Goal: Find specific page/section: Find specific page/section

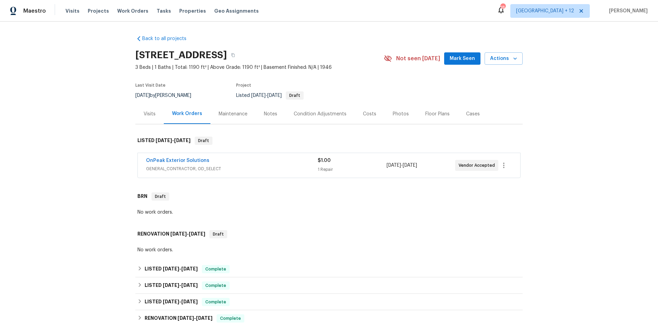
drag, startPoint x: 129, startPoint y: 13, endPoint x: 196, endPoint y: 13, distance: 66.5
click at [129, 13] on span "Work Orders" at bounding box center [132, 11] width 31 height 7
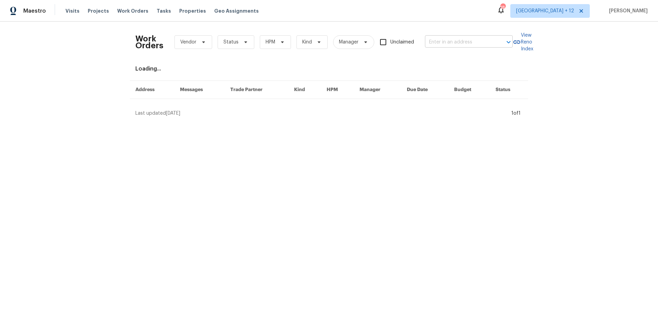
click at [456, 45] on input "text" at bounding box center [459, 42] width 69 height 11
type input "412 ranch"
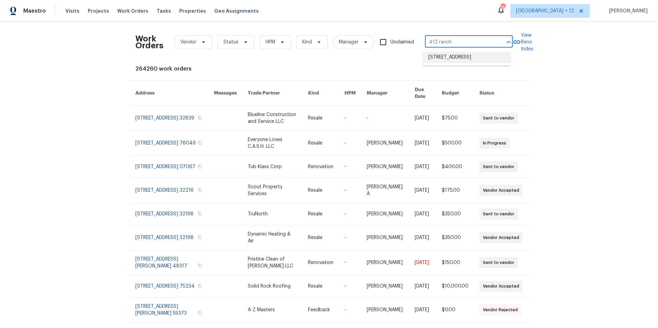
click at [477, 60] on li "[STREET_ADDRESS]" at bounding box center [467, 57] width 88 height 11
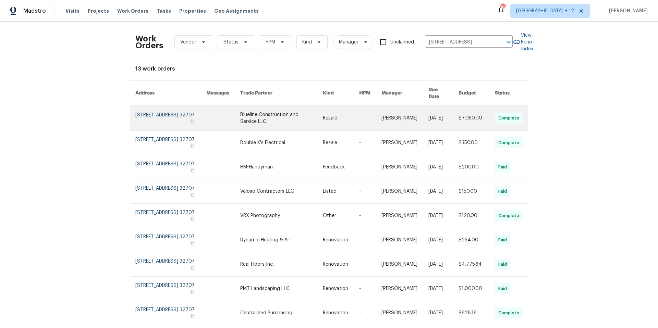
click at [144, 106] on link at bounding box center [170, 118] width 71 height 25
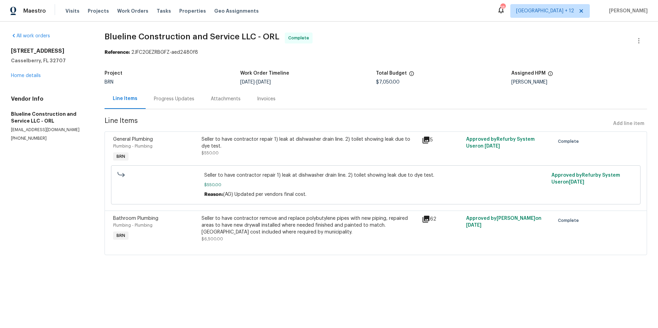
drag, startPoint x: 11, startPoint y: 129, endPoint x: 82, endPoint y: 130, distance: 71.3
click at [82, 130] on p "cbrown@bluelineconstruction.org" at bounding box center [49, 130] width 77 height 6
copy p "cbrown@bluelineconstruction.org"
click at [37, 76] on link "Home details" at bounding box center [26, 75] width 30 height 5
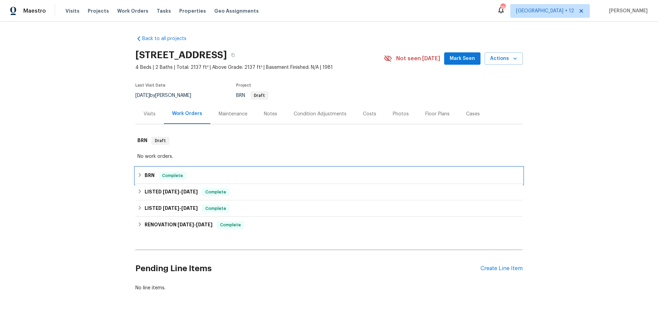
click at [137, 176] on icon at bounding box center [139, 175] width 5 height 5
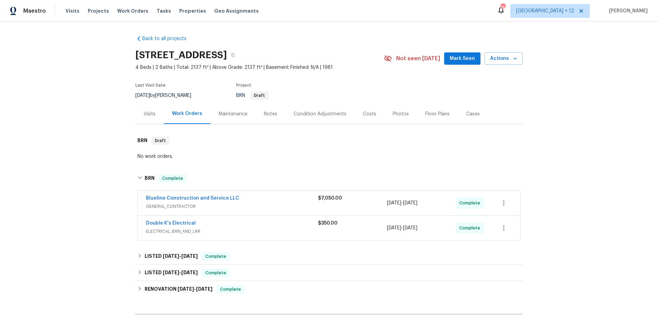
click at [238, 221] on div "Double K's Electrical" at bounding box center [232, 224] width 172 height 8
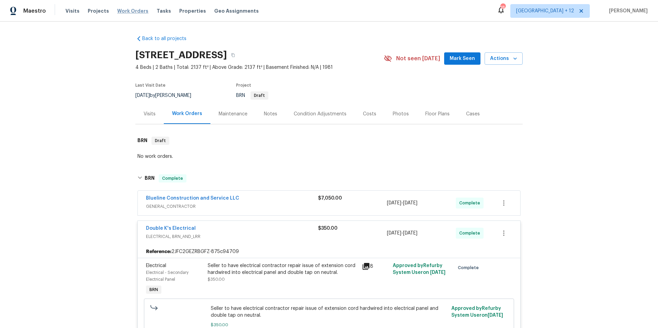
click at [121, 10] on span "Work Orders" at bounding box center [132, 11] width 31 height 7
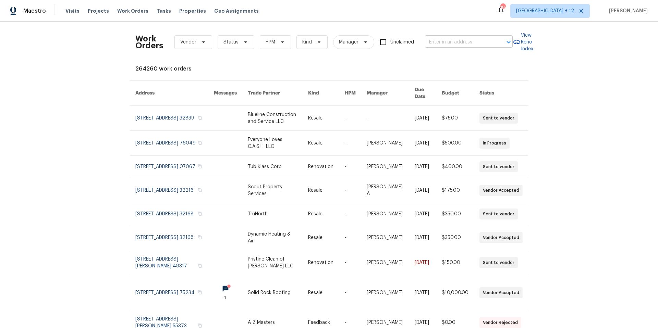
click at [462, 41] on input "text" at bounding box center [459, 42] width 69 height 11
paste input "13 Phillips Dr, West Boylston, MA 01583"
type input "13 Phillips Dr, West Boylston, MA 01583"
drag, startPoint x: 433, startPoint y: 44, endPoint x: 500, endPoint y: 46, distance: 67.9
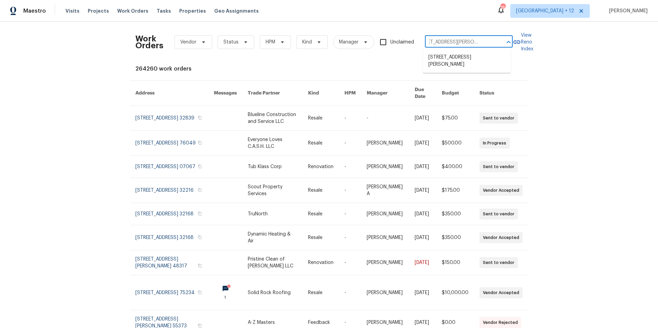
click at [500, 46] on div "13 Phillips Dr, West Boylston, MA 01583 ​" at bounding box center [469, 42] width 88 height 11
click at [480, 64] on li "13 Phillips Dr, West Boylston, MA 01583" at bounding box center [467, 61] width 88 height 19
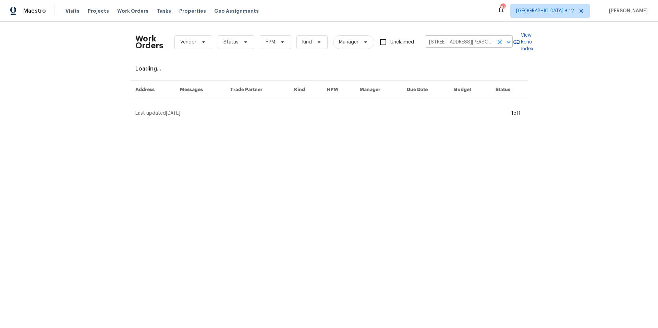
click at [463, 45] on input "13 Phillips Dr, West Boylston, MA 01583" at bounding box center [459, 42] width 69 height 11
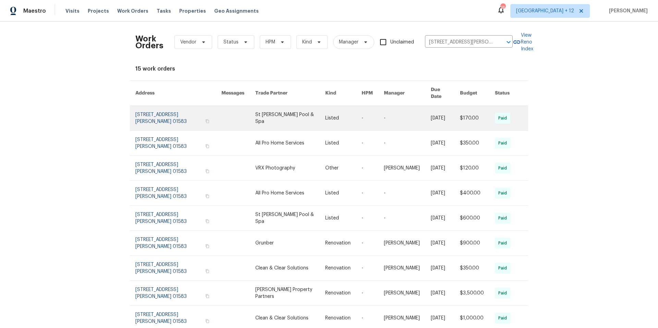
click at [162, 106] on link at bounding box center [178, 118] width 86 height 25
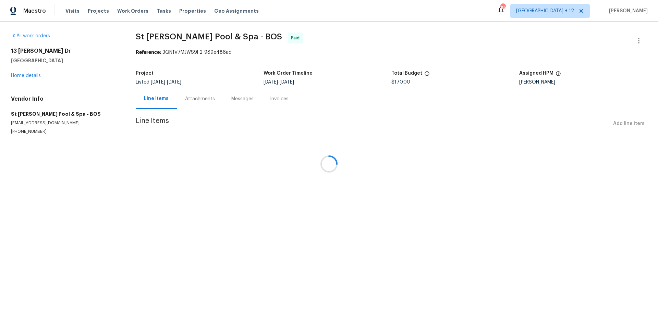
click at [27, 75] on div at bounding box center [329, 164] width 658 height 328
click at [28, 75] on div at bounding box center [329, 164] width 658 height 328
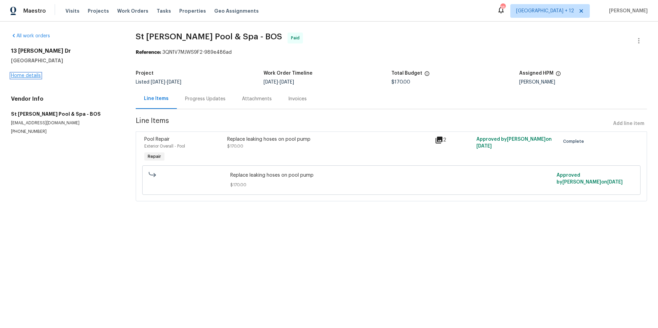
click at [32, 76] on link "Home details" at bounding box center [26, 75] width 30 height 5
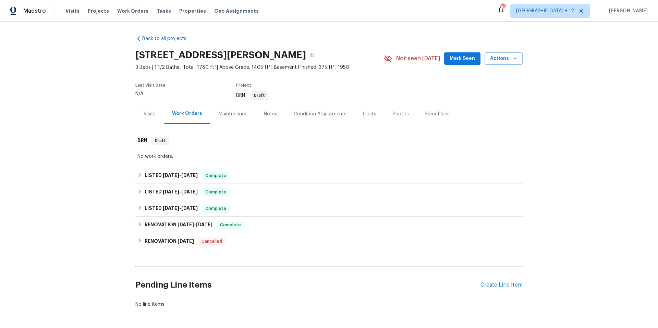
click at [149, 112] on div "Visits" at bounding box center [150, 114] width 12 height 7
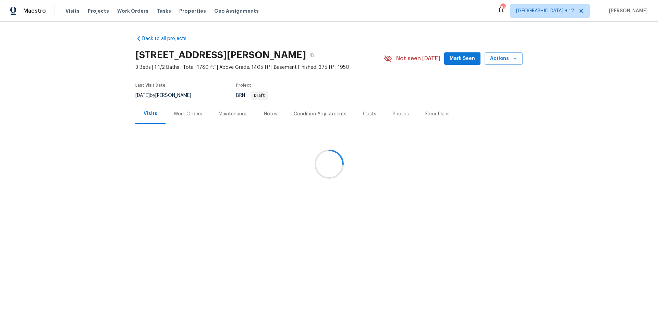
click at [190, 112] on div at bounding box center [329, 164] width 658 height 328
click at [194, 115] on div at bounding box center [329, 164] width 658 height 328
click at [193, 114] on div at bounding box center [329, 164] width 658 height 328
click at [186, 111] on div at bounding box center [329, 164] width 658 height 328
click at [190, 117] on div at bounding box center [329, 164] width 658 height 328
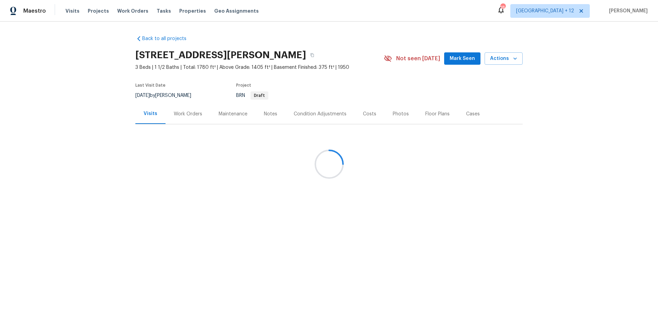
click at [190, 117] on div at bounding box center [329, 164] width 658 height 328
click at [193, 119] on div at bounding box center [329, 164] width 658 height 328
click at [178, 115] on div at bounding box center [329, 164] width 658 height 328
click at [609, 116] on div at bounding box center [329, 164] width 658 height 328
click at [320, 57] on div at bounding box center [329, 164] width 658 height 328
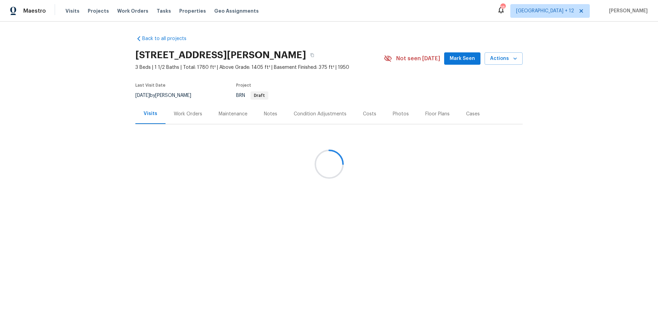
click at [189, 114] on div at bounding box center [329, 164] width 658 height 328
click at [190, 114] on div at bounding box center [329, 164] width 658 height 328
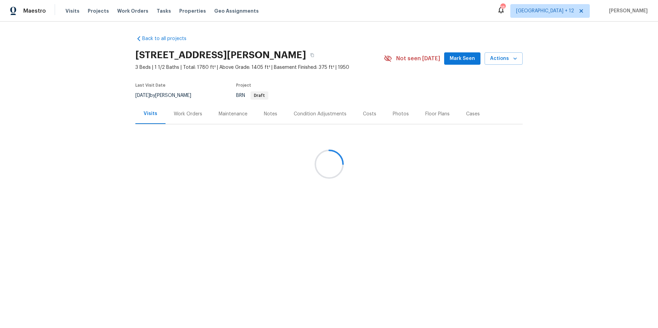
click at [193, 117] on div at bounding box center [329, 164] width 658 height 328
click at [190, 114] on div at bounding box center [329, 164] width 658 height 328
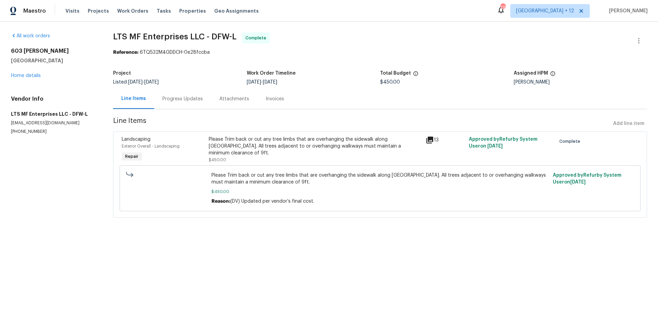
click at [129, 13] on span "Work Orders" at bounding box center [132, 11] width 31 height 7
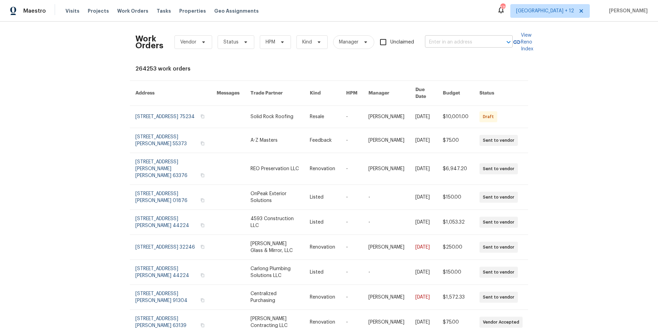
click at [439, 42] on input "text" at bounding box center [459, 42] width 69 height 11
type input "13 phil"
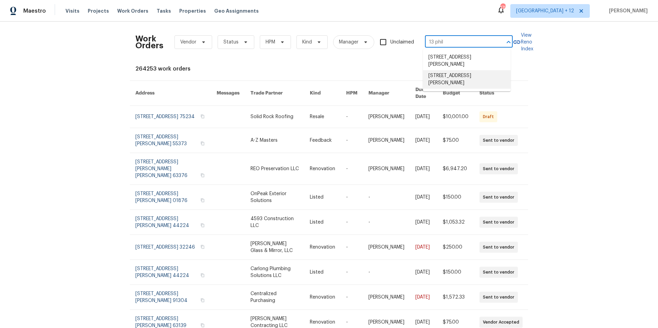
click at [452, 75] on li "13 Phillips Dr, West Boylston, MA 01583" at bounding box center [467, 79] width 88 height 19
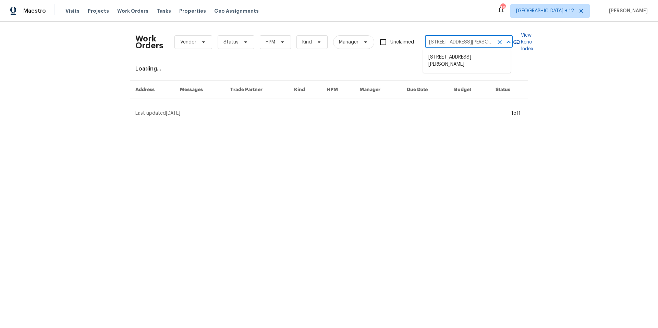
drag, startPoint x: 456, startPoint y: 43, endPoint x: 498, endPoint y: 44, distance: 42.2
click at [498, 44] on div "13 Phillips Dr, West Boylston, MA 01583 ​" at bounding box center [469, 42] width 88 height 11
click at [440, 61] on li "13 Phillips Dr, West Boylston, MA 01583" at bounding box center [467, 61] width 88 height 19
drag, startPoint x: 456, startPoint y: 41, endPoint x: 505, endPoint y: 42, distance: 49.0
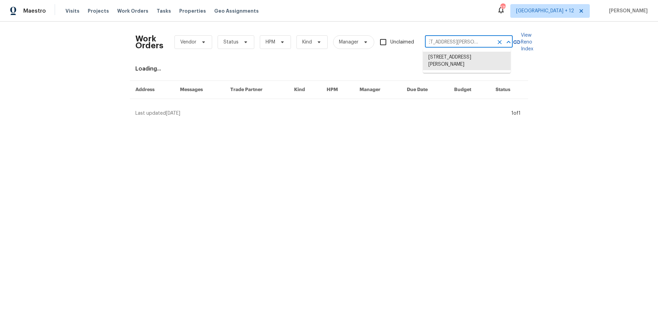
click at [505, 42] on div "13 Phillips Dr, West Boylston, MA 01583 ​" at bounding box center [469, 42] width 88 height 11
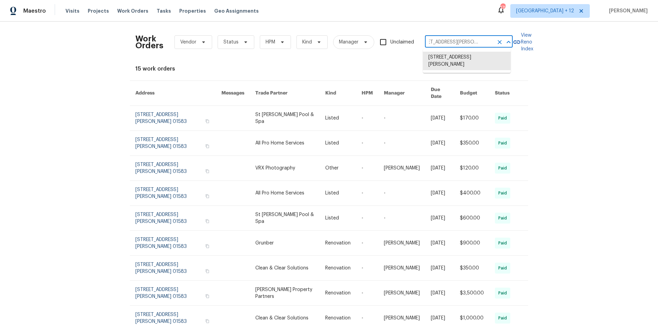
type input "13 Phillips Dr"
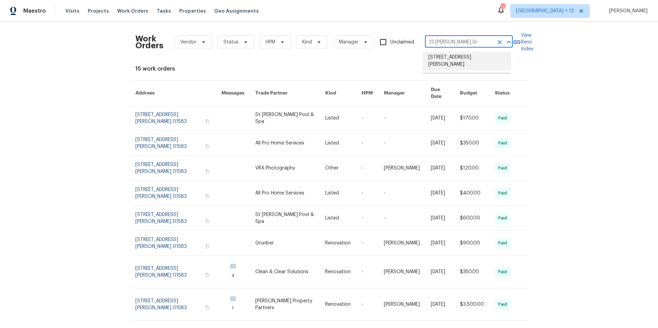
click at [466, 56] on li "13 Phillips Dr, West Boylston, MA 01583" at bounding box center [467, 61] width 88 height 19
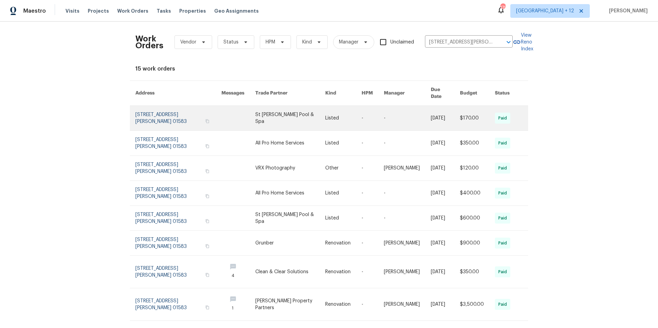
click at [149, 113] on link at bounding box center [178, 118] width 86 height 25
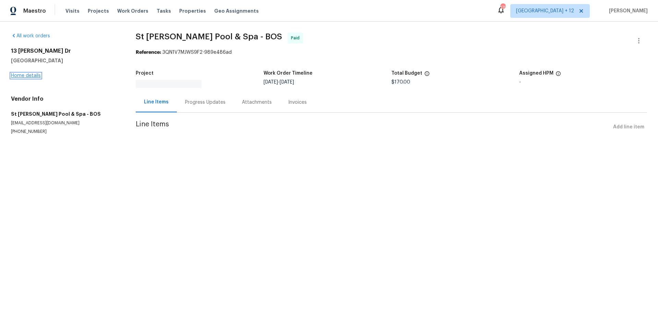
click at [27, 76] on link "Home details" at bounding box center [26, 75] width 30 height 5
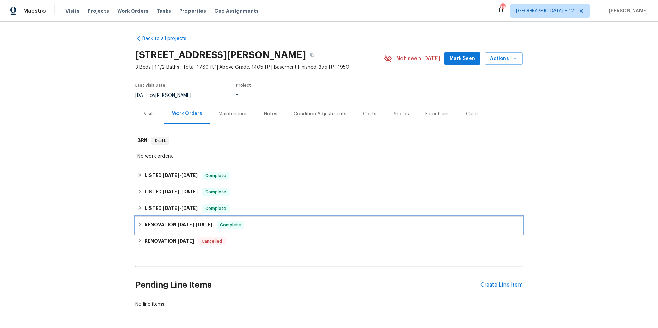
click at [139, 224] on icon at bounding box center [139, 224] width 5 height 5
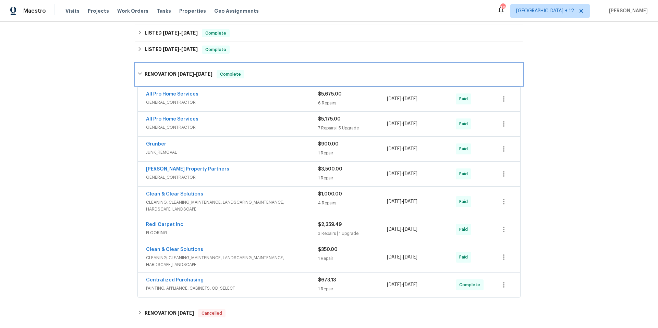
scroll to position [162, 0]
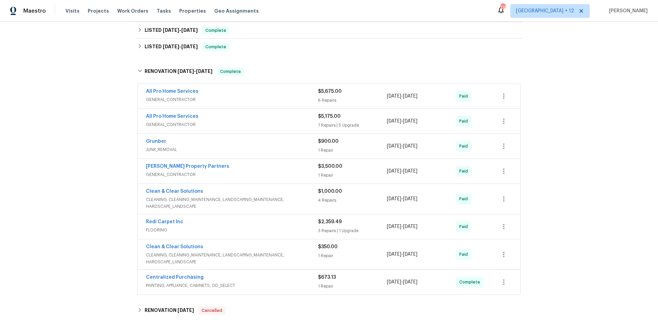
click at [222, 127] on span "GENERAL_CONTRACTOR" at bounding box center [232, 124] width 172 height 7
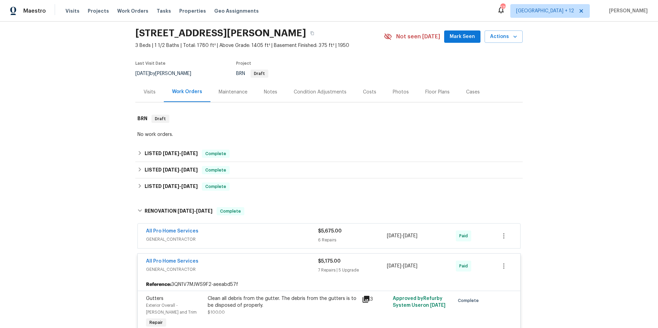
scroll to position [12, 0]
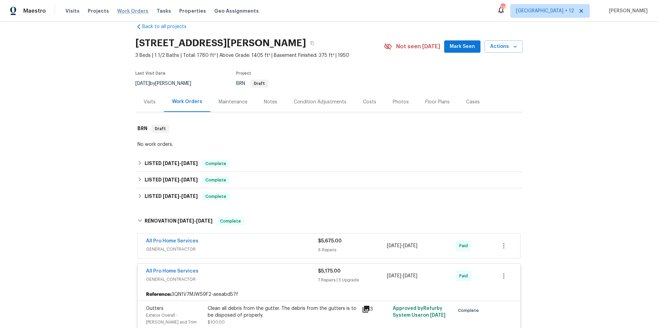
click at [121, 10] on span "Work Orders" at bounding box center [132, 11] width 31 height 7
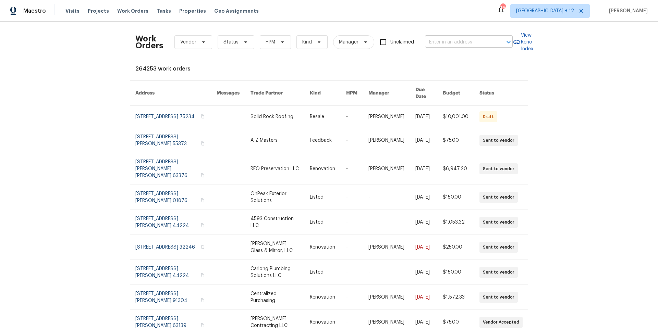
click at [453, 45] on input "text" at bounding box center [459, 42] width 69 height 11
type input "412 ranch"
click at [463, 60] on li "[STREET_ADDRESS]" at bounding box center [467, 57] width 88 height 11
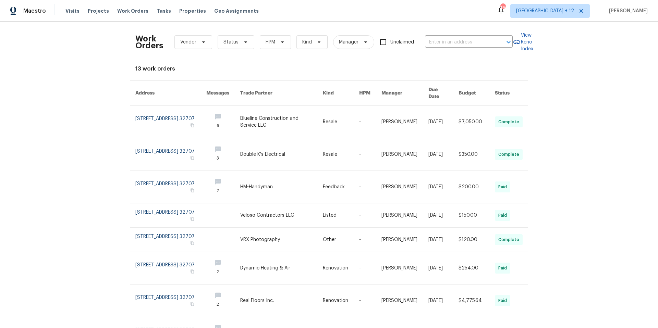
type input "[STREET_ADDRESS]"
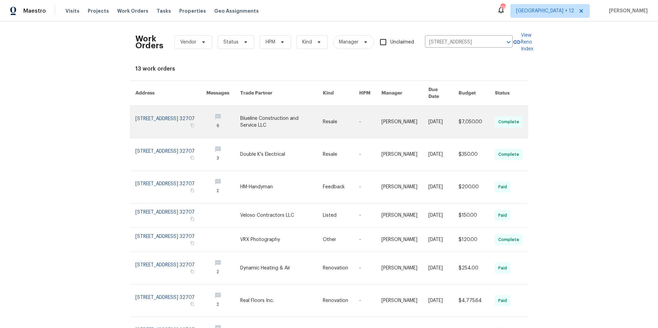
click at [141, 117] on link at bounding box center [170, 122] width 71 height 32
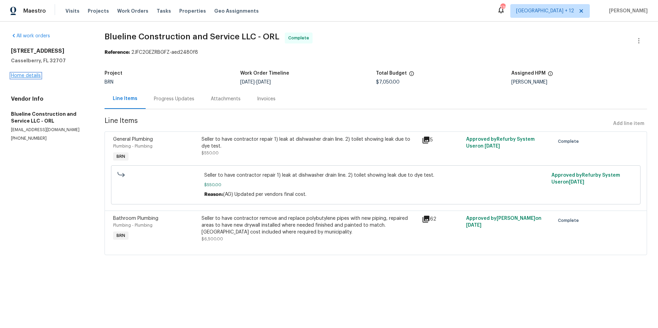
click at [18, 75] on link "Home details" at bounding box center [26, 75] width 30 height 5
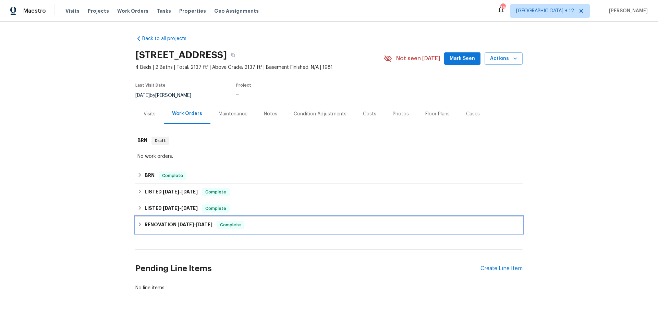
click at [139, 225] on icon at bounding box center [140, 224] width 2 height 4
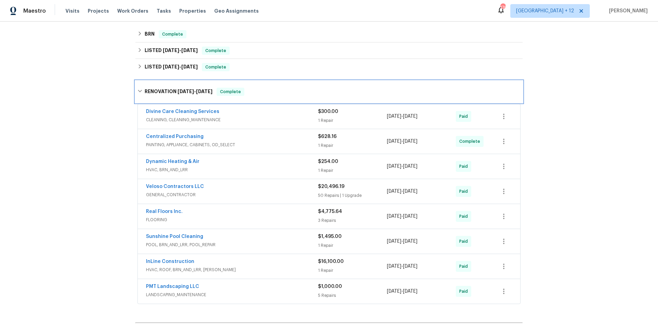
scroll to position [154, 0]
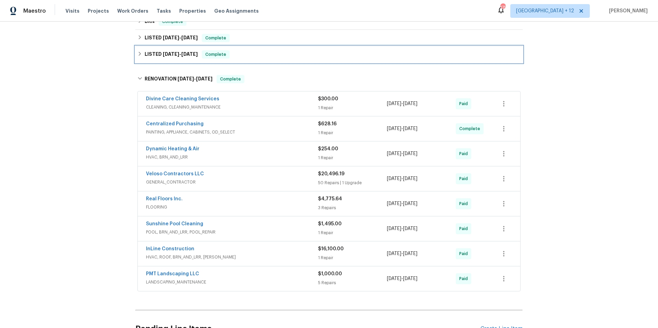
click at [140, 55] on icon at bounding box center [139, 53] width 5 height 5
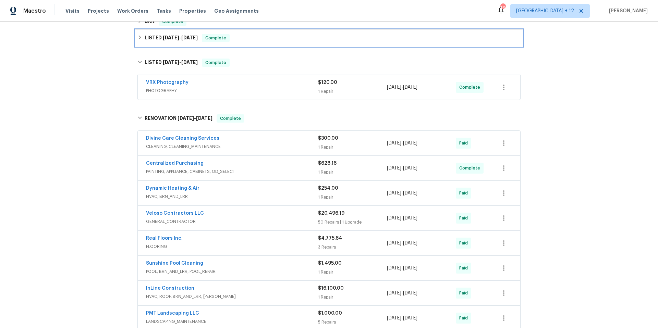
click at [138, 39] on icon at bounding box center [139, 37] width 5 height 5
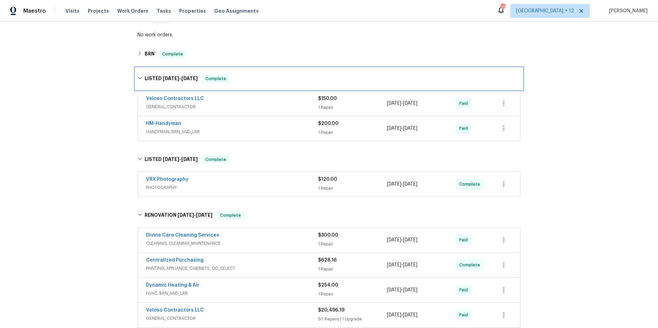
scroll to position [92, 0]
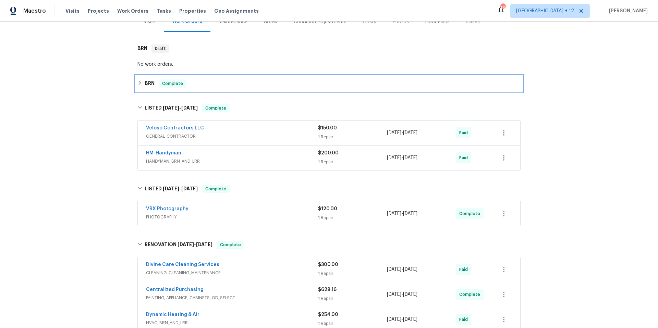
click at [138, 83] on icon at bounding box center [139, 83] width 5 height 5
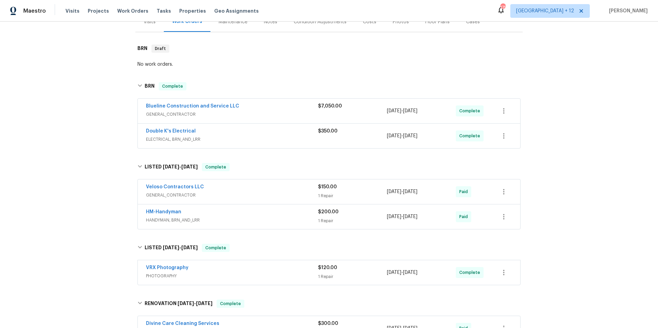
click at [262, 140] on span "ELECTRICAL, BRN_AND_LRR" at bounding box center [232, 139] width 172 height 7
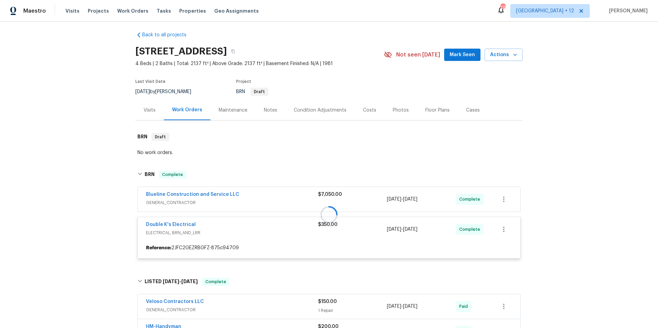
scroll to position [0, 0]
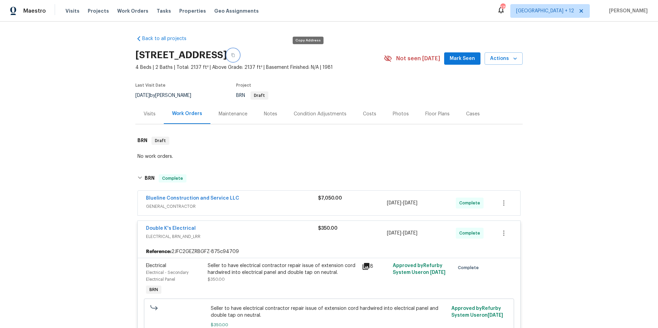
click at [239, 58] on button "button" at bounding box center [233, 55] width 12 height 12
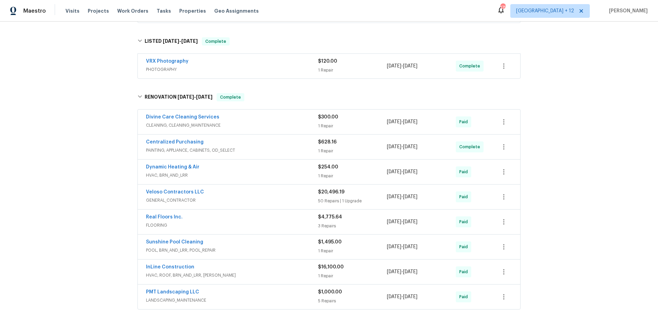
scroll to position [415, 0]
click at [289, 244] on div "Sunshine Pool Cleaning" at bounding box center [232, 242] width 172 height 8
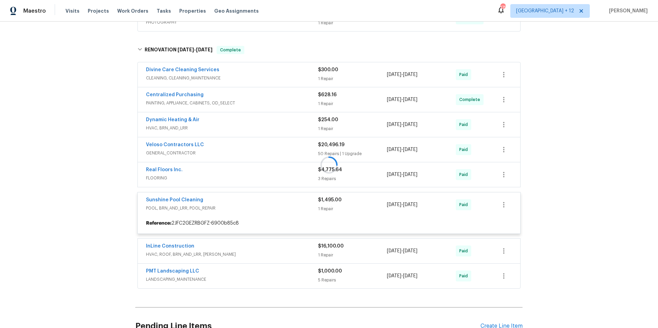
scroll to position [534, 0]
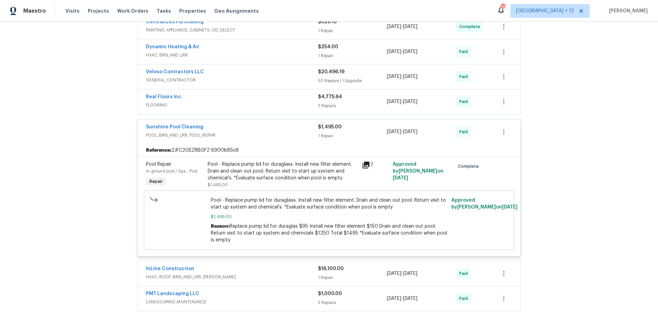
click at [252, 81] on span "GENERAL_CONTRACTOR" at bounding box center [232, 80] width 172 height 7
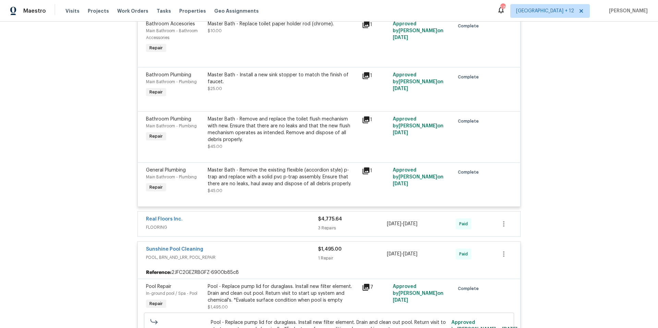
scroll to position [3330, 0]
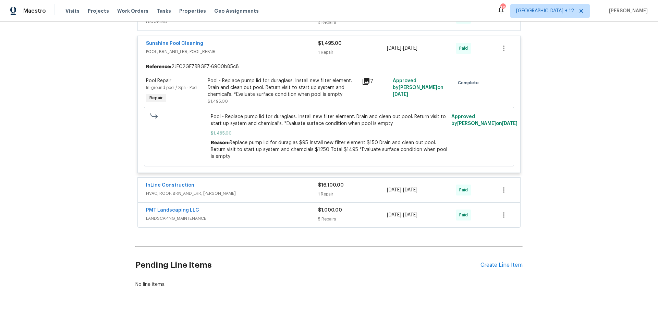
click at [274, 215] on span "LANDSCAPING_MAINTENANCE" at bounding box center [232, 218] width 172 height 7
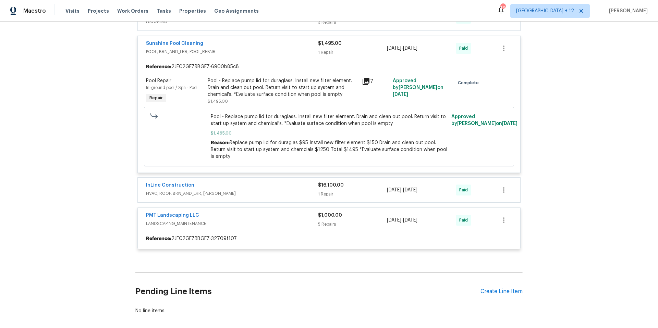
click at [585, 178] on div "Back to all projects 412 Ranch Trl, Casselberry, FL 32707 4 Beds | 2 Baths | To…" at bounding box center [329, 175] width 658 height 307
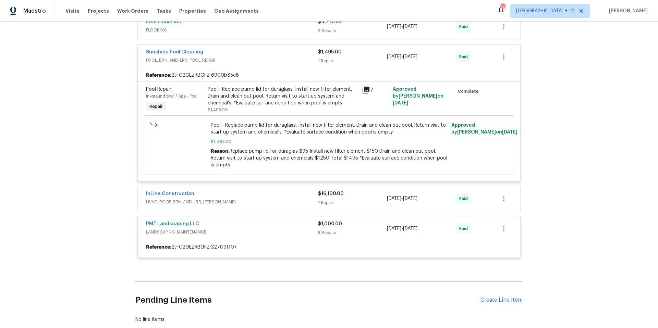
scroll to position [3356, 0]
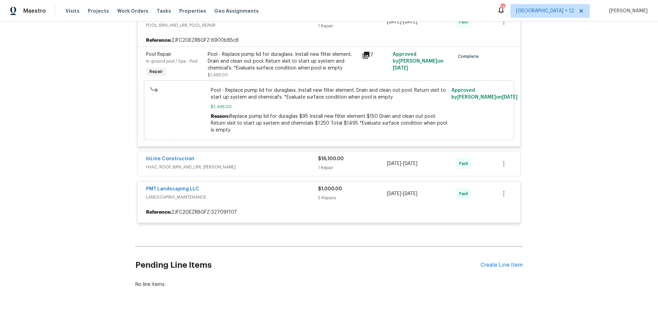
click at [562, 177] on div "Back to all projects 412 Ranch Trl, Casselberry, FL 32707 4 Beds | 2 Baths | To…" at bounding box center [329, 175] width 658 height 307
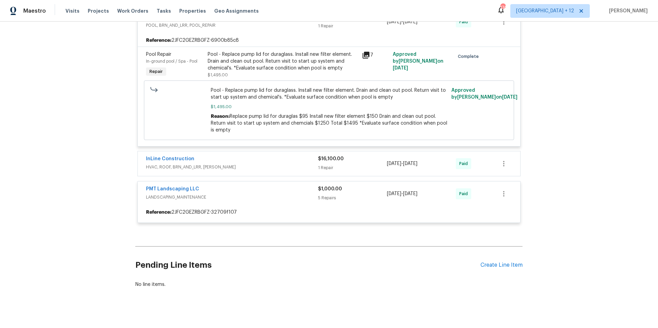
click at [556, 157] on div "Back to all projects 412 Ranch Trl, Casselberry, FL 32707 4 Beds | 2 Baths | To…" at bounding box center [329, 175] width 658 height 307
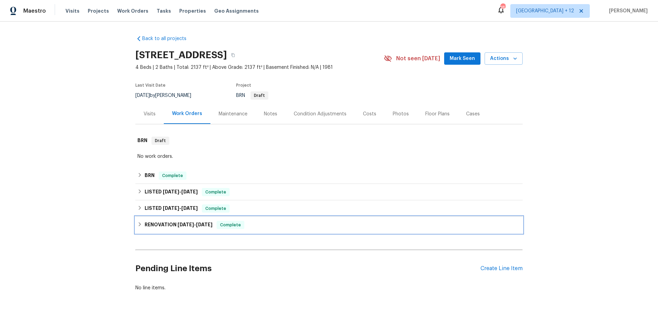
click at [137, 222] on icon at bounding box center [139, 224] width 5 height 5
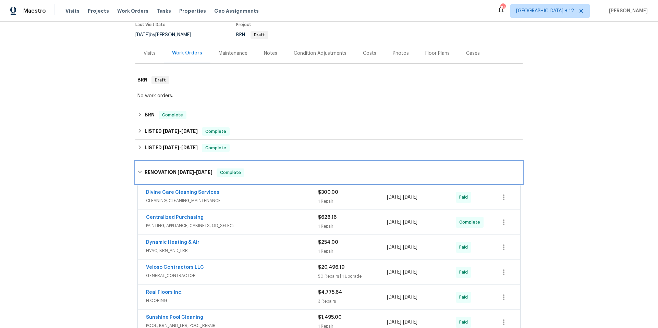
scroll to position [230, 0]
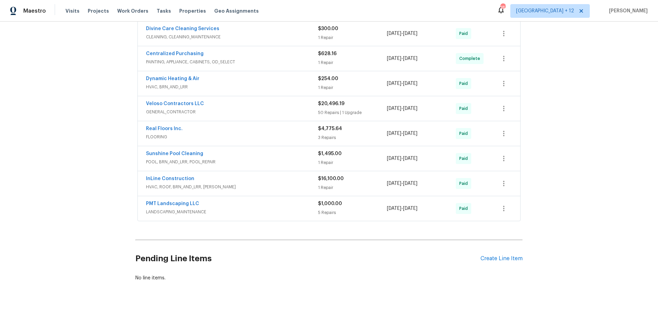
click at [243, 202] on div "PMT Landscaping LLC" at bounding box center [232, 205] width 172 height 8
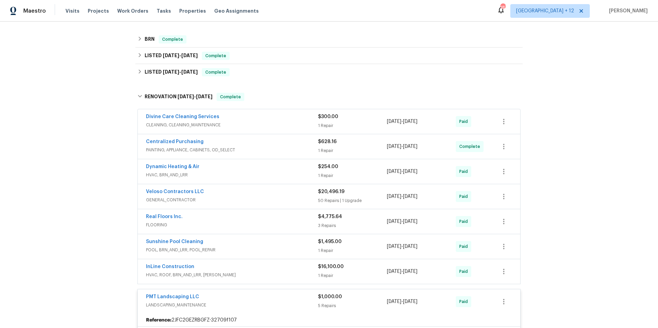
scroll to position [0, 0]
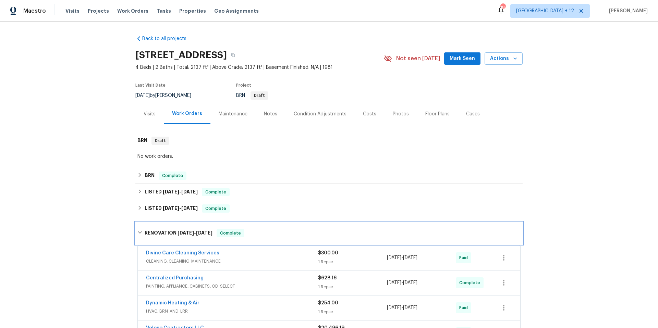
click at [137, 230] on div "RENOVATION [DATE] - [DATE] Complete" at bounding box center [328, 233] width 383 height 8
